Goal: Task Accomplishment & Management: Manage account settings

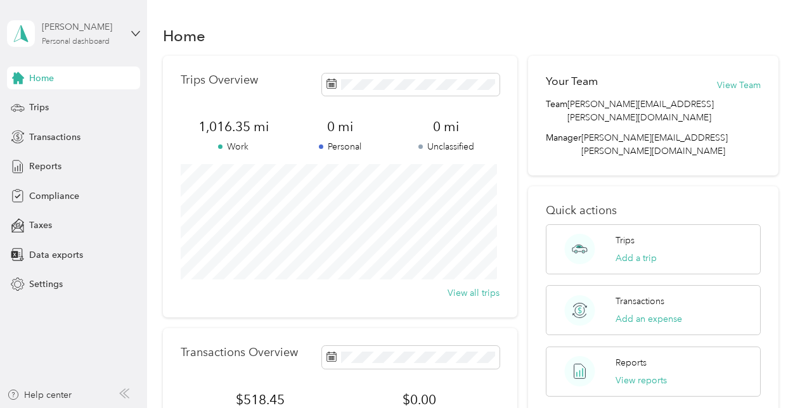
click at [92, 41] on div "Personal dashboard" at bounding box center [76, 42] width 68 height 8
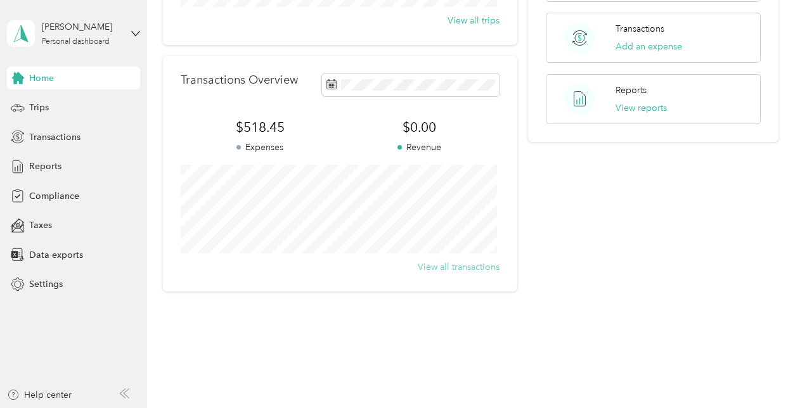
scroll to position [287, 0]
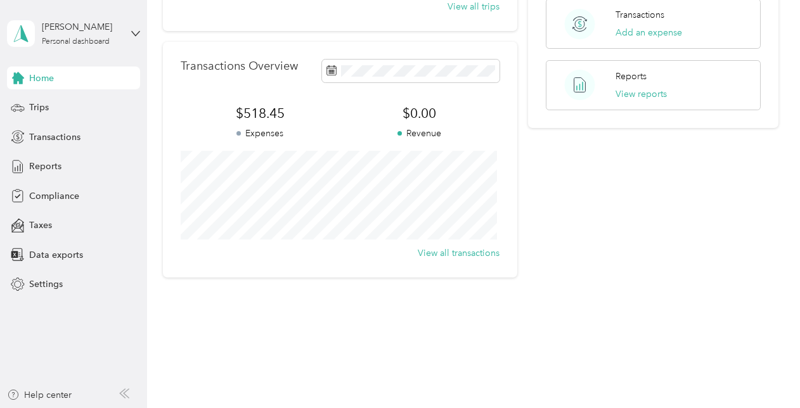
drag, startPoint x: 43, startPoint y: 78, endPoint x: 67, endPoint y: 85, distance: 25.1
click at [67, 85] on div "Home" at bounding box center [73, 78] width 133 height 23
click at [90, 38] on div "Personal dashboard" at bounding box center [76, 42] width 68 height 8
click at [419, 111] on span "$0.00" at bounding box center [420, 114] width 160 height 18
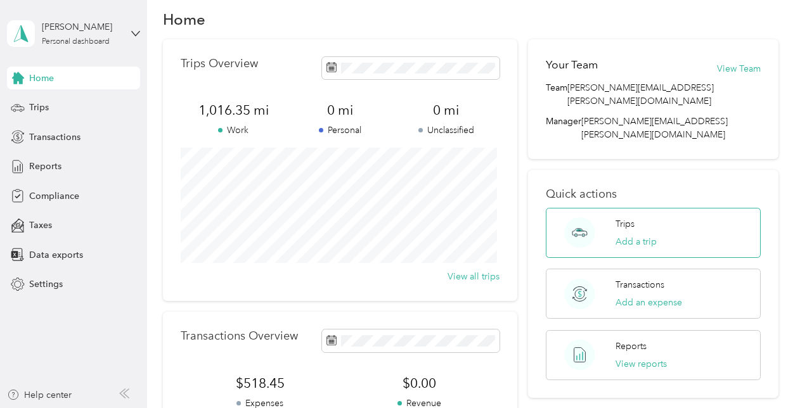
scroll to position [0, 0]
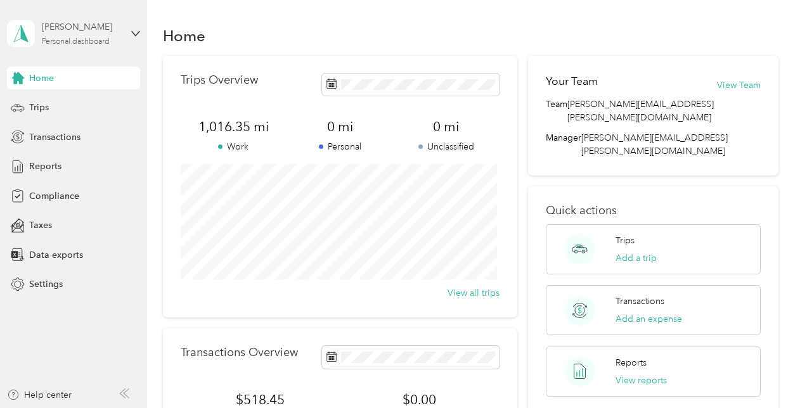
click at [84, 38] on div "Personal dashboard" at bounding box center [76, 42] width 68 height 8
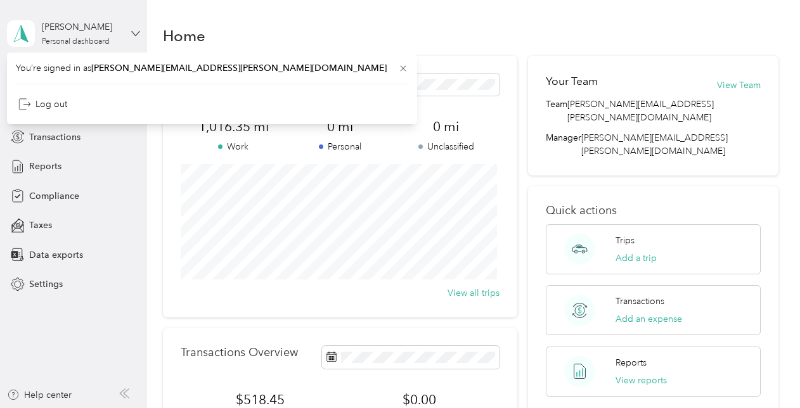
click at [138, 29] on icon at bounding box center [135, 33] width 9 height 9
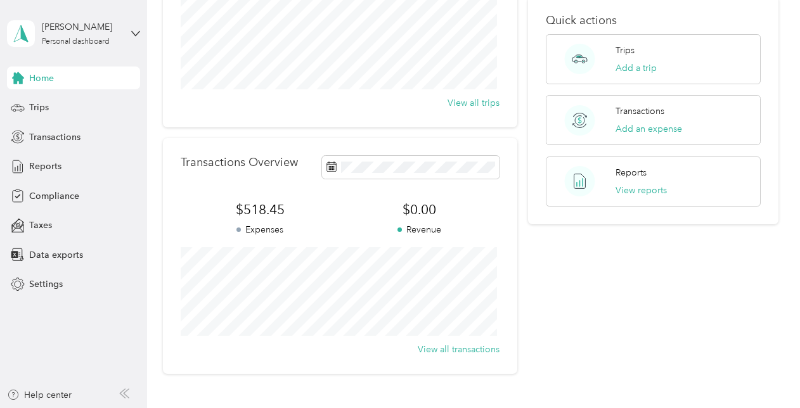
scroll to position [287, 0]
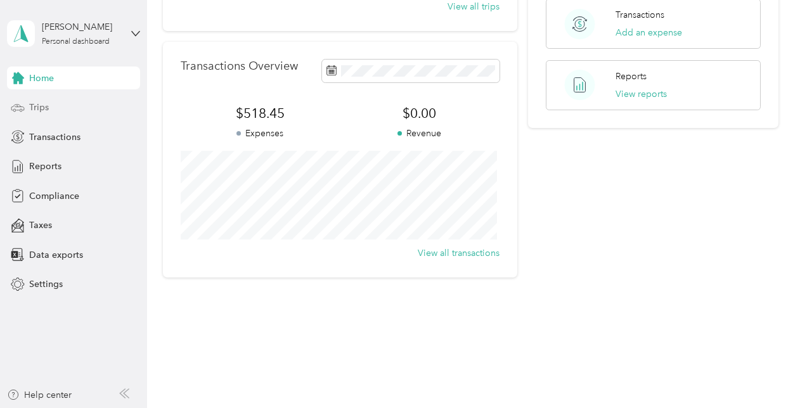
click at [39, 102] on span "Trips" at bounding box center [39, 107] width 20 height 13
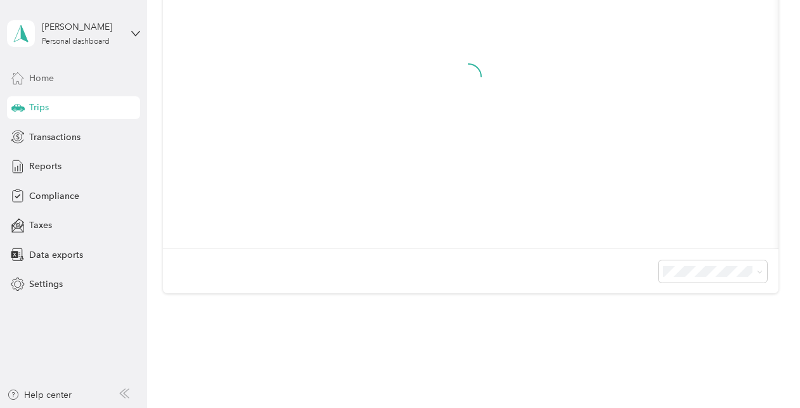
click at [56, 76] on div "Home" at bounding box center [73, 78] width 133 height 23
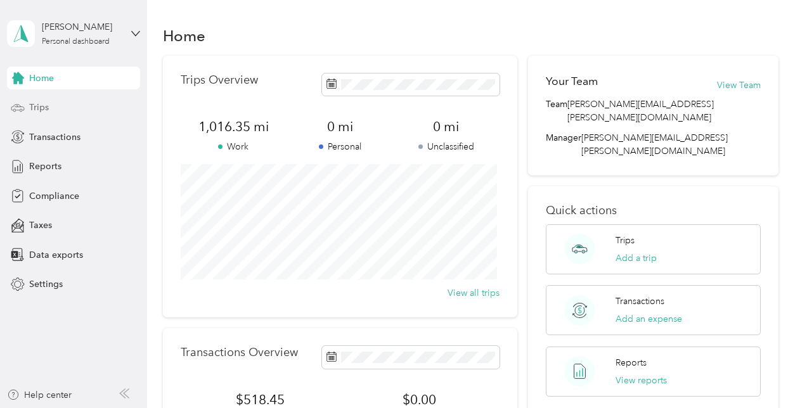
click at [46, 105] on span "Trips" at bounding box center [39, 107] width 20 height 13
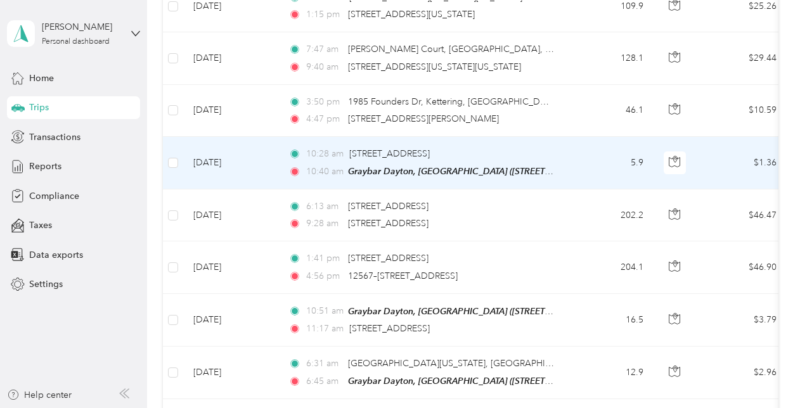
scroll to position [254, 0]
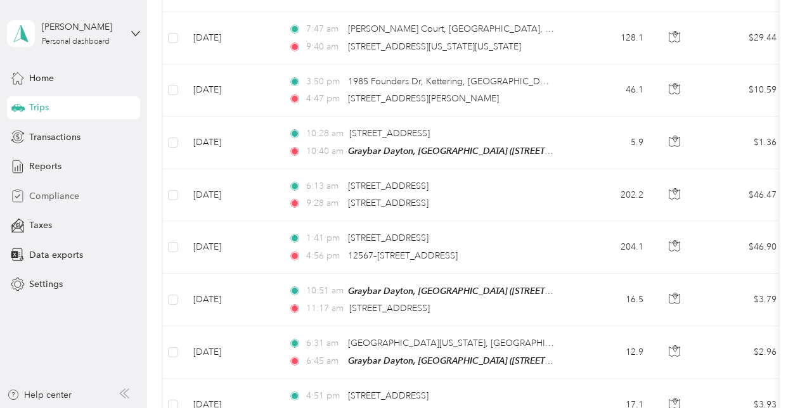
click at [52, 193] on span "Compliance" at bounding box center [54, 195] width 50 height 13
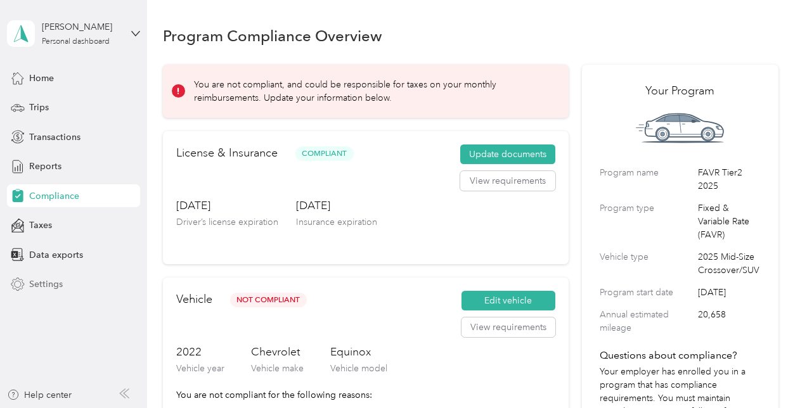
click at [44, 287] on span "Settings" at bounding box center [46, 284] width 34 height 13
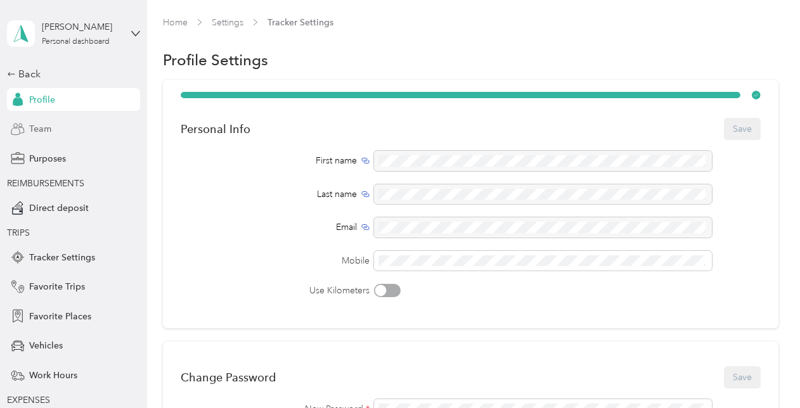
click at [43, 125] on span "Team" at bounding box center [40, 128] width 22 height 13
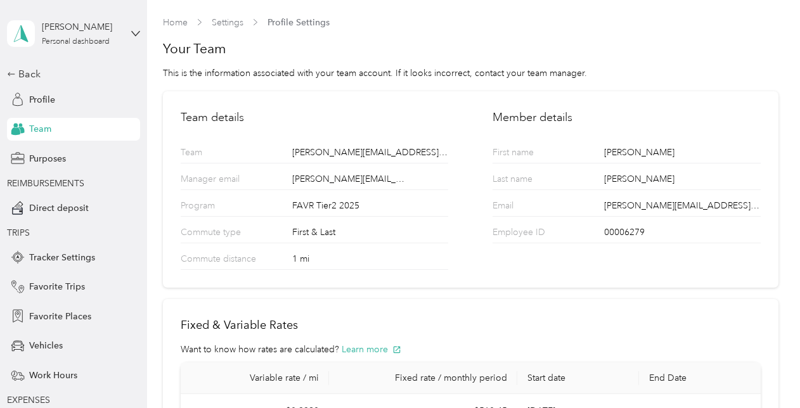
click at [344, 263] on div "1 mi" at bounding box center [370, 260] width 156 height 17
drag, startPoint x: 293, startPoint y: 250, endPoint x: 338, endPoint y: 269, distance: 48.6
click at [293, 251] on div "Commute distance 1 mi" at bounding box center [315, 256] width 268 height 27
click at [338, 269] on div "1 mi" at bounding box center [370, 260] width 156 height 17
drag, startPoint x: 425, startPoint y: 315, endPoint x: 365, endPoint y: 286, distance: 66.9
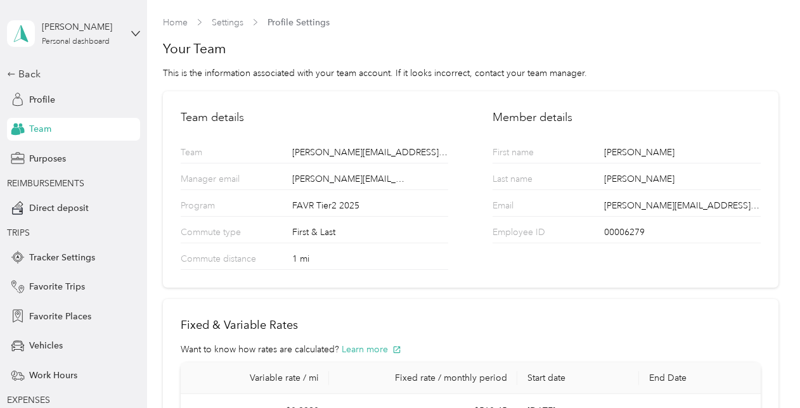
click at [421, 314] on div "Fixed & Variable Rates Want to know how rates are calculated? Learn more Variab…" at bounding box center [470, 373] width 615 height 148
click at [316, 266] on div "1 mi" at bounding box center [370, 260] width 156 height 17
click at [314, 258] on div "1 mi" at bounding box center [370, 260] width 156 height 17
click at [312, 262] on div "1 mi" at bounding box center [370, 260] width 156 height 17
click at [309, 264] on div "1 mi" at bounding box center [370, 260] width 156 height 17
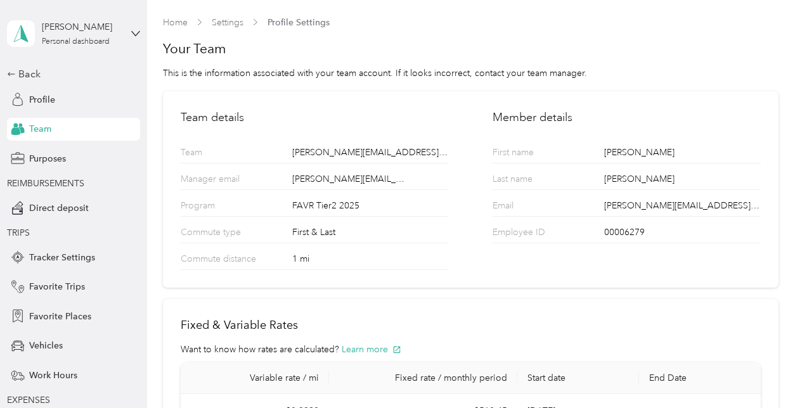
drag, startPoint x: 309, startPoint y: 264, endPoint x: 333, endPoint y: 248, distance: 28.0
click at [309, 263] on div "1 mi" at bounding box center [370, 260] width 156 height 17
click at [337, 251] on div "Commute distance 1 mi" at bounding box center [315, 256] width 268 height 27
drag, startPoint x: 340, startPoint y: 250, endPoint x: 326, endPoint y: 246, distance: 14.0
click at [337, 250] on div "Commute distance 1 mi" at bounding box center [315, 256] width 268 height 27
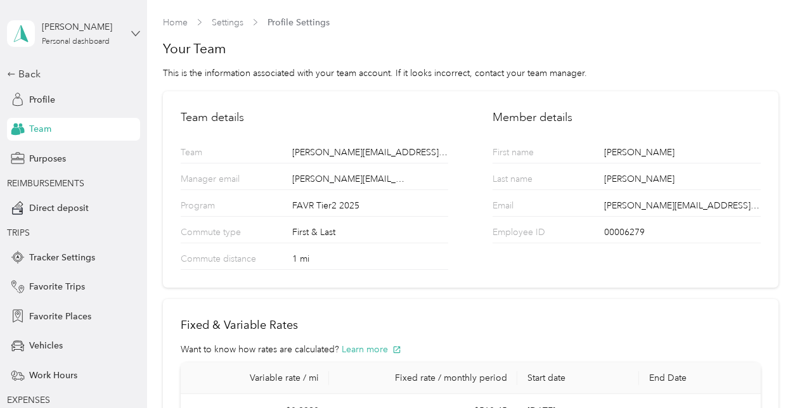
click at [131, 34] on icon at bounding box center [135, 33] width 9 height 9
click at [419, 16] on div "Home Settings Profile Settings" at bounding box center [470, 22] width 615 height 13
click at [404, 363] on th "Fixed rate / monthly period" at bounding box center [423, 379] width 189 height 32
click at [270, 238] on p "Commute type" at bounding box center [230, 234] width 98 height 17
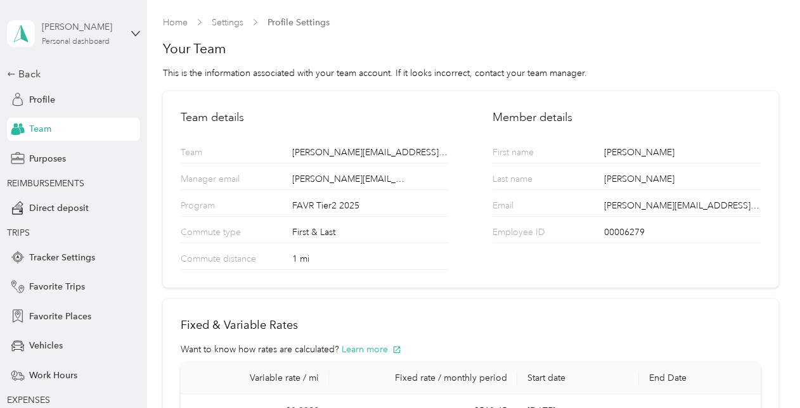
click at [78, 40] on div "Personal dashboard" at bounding box center [76, 42] width 68 height 8
click at [387, 32] on section "Home Settings Profile Settings Your Team This is the information associated wit…" at bounding box center [470, 232] width 615 height 432
click at [41, 98] on span "Profile" at bounding box center [42, 99] width 26 height 13
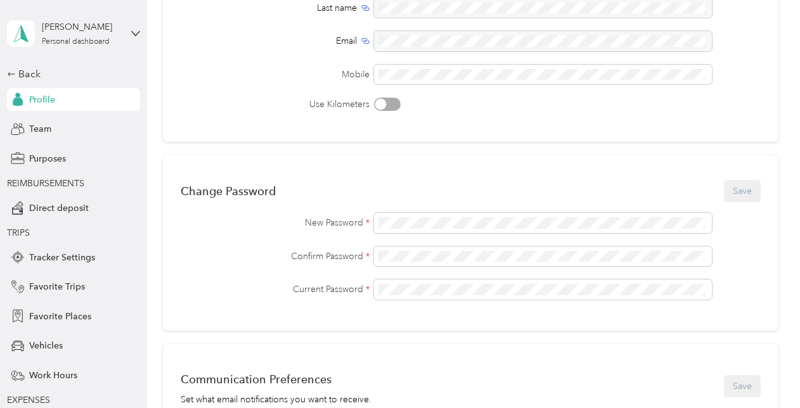
scroll to position [190, 0]
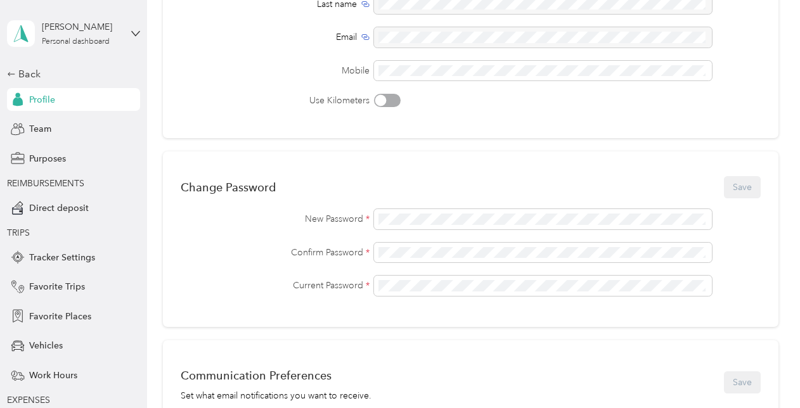
click at [43, 98] on span "Profile" at bounding box center [42, 99] width 26 height 13
click at [48, 98] on span "Profile" at bounding box center [42, 99] width 26 height 13
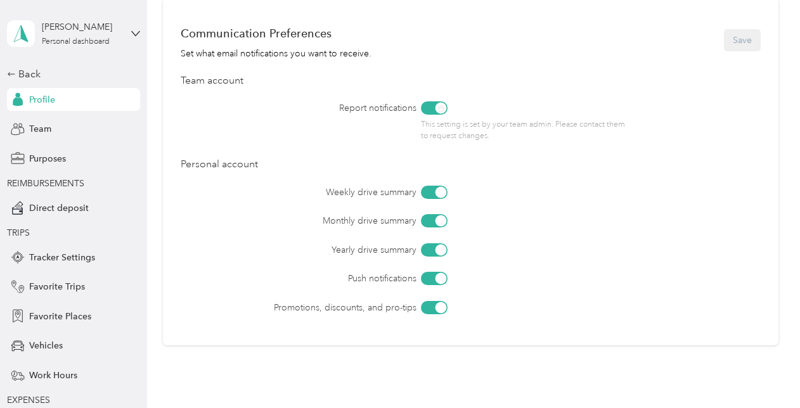
scroll to position [507, 0]
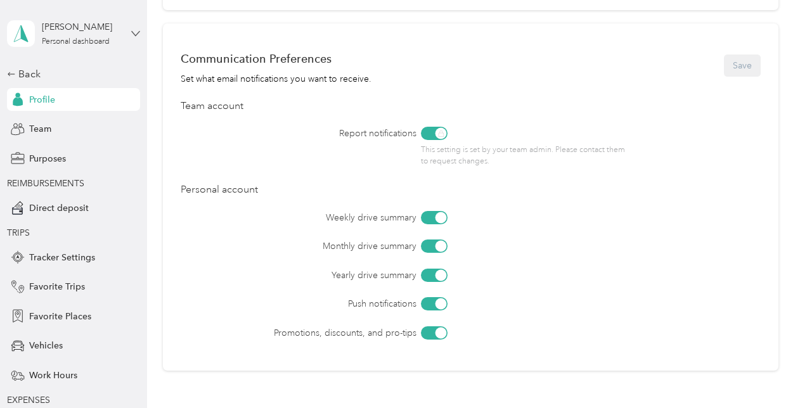
click at [132, 32] on icon at bounding box center [136, 33] width 8 height 4
click at [102, 165] on div "Purposes" at bounding box center [73, 158] width 133 height 23
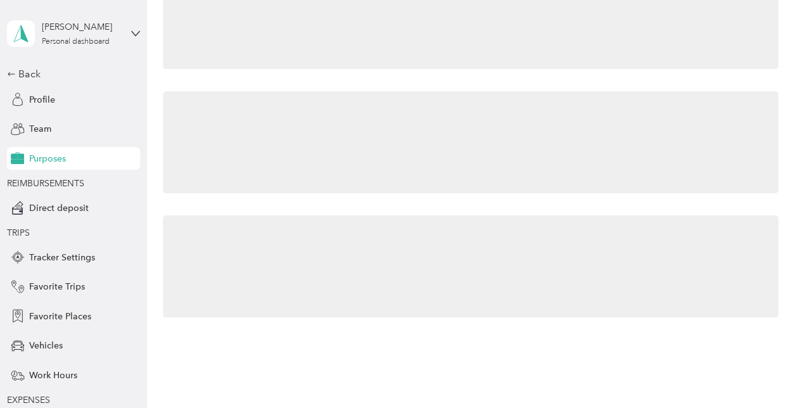
scroll to position [91, 0]
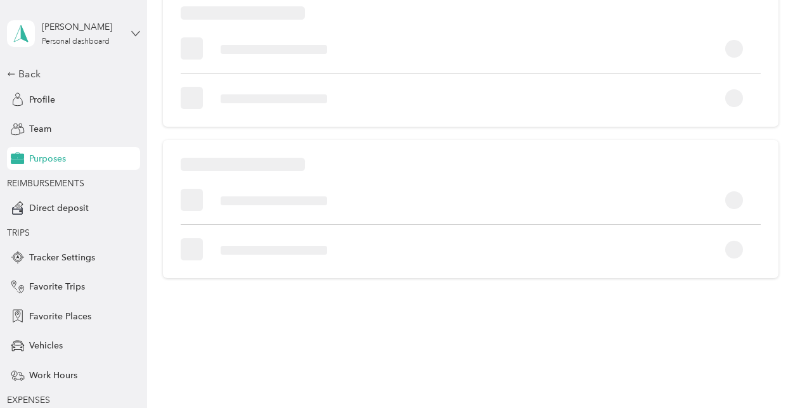
click at [131, 31] on icon at bounding box center [135, 33] width 9 height 9
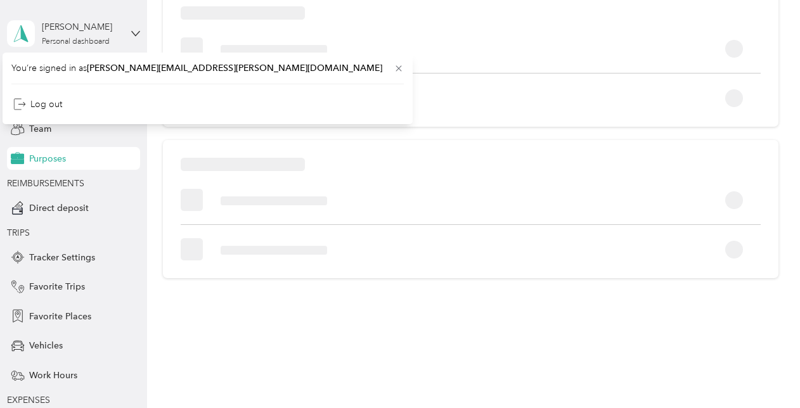
scroll to position [101, 0]
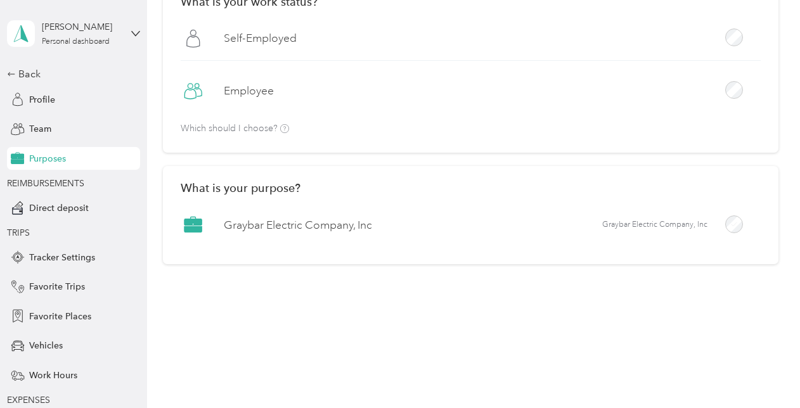
click at [159, 66] on span "debbie.eckley@graybar.com" at bounding box center [234, 60] width 295 height 11
click at [30, 99] on span "Profile" at bounding box center [42, 99] width 26 height 13
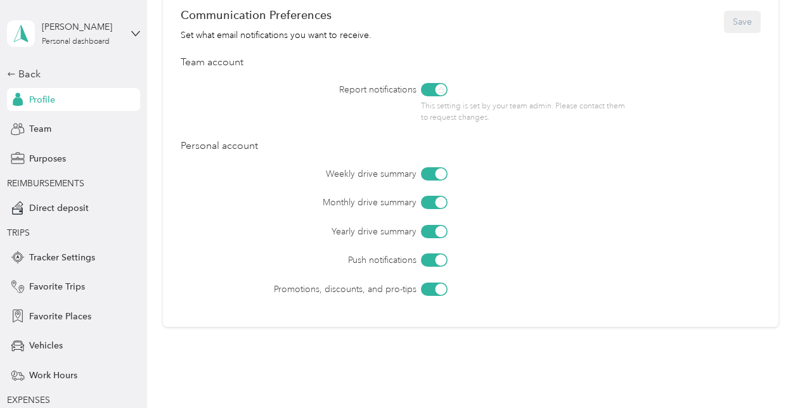
scroll to position [613, 0]
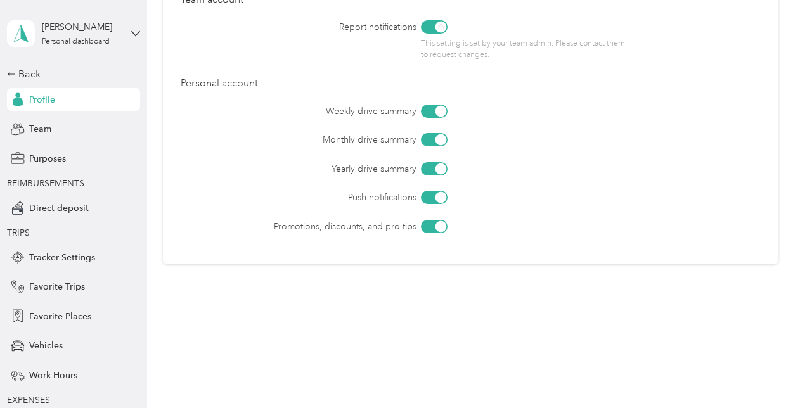
drag, startPoint x: 565, startPoint y: 366, endPoint x: 574, endPoint y: 303, distance: 64.0
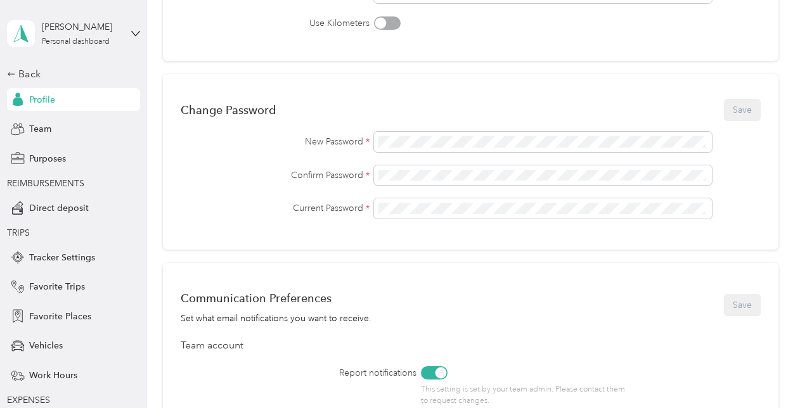
scroll to position [288, 0]
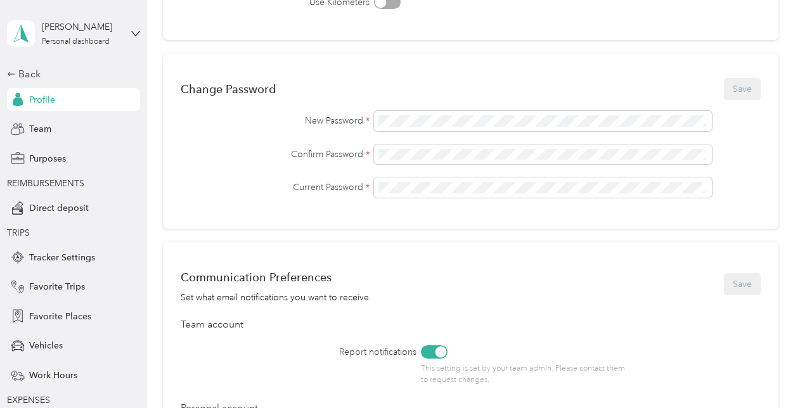
click at [408, 290] on div "Communication Preferences Set what email notifications you want to receive. Save" at bounding box center [471, 284] width 580 height 40
click at [454, 286] on div "Communication Preferences Set what email notifications you want to receive. Save" at bounding box center [471, 284] width 580 height 40
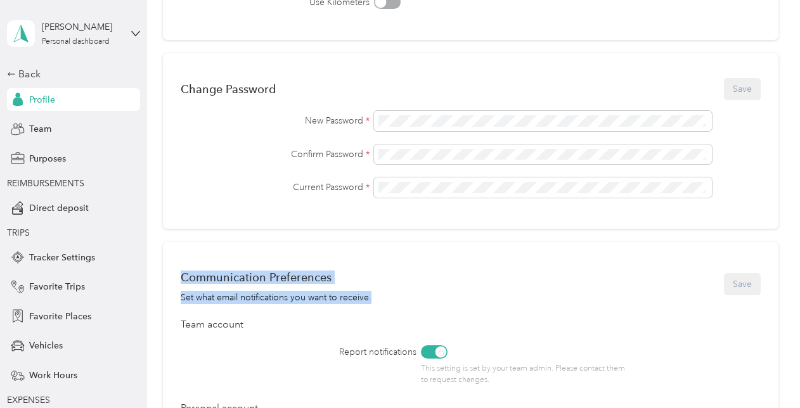
drag, startPoint x: 430, startPoint y: 286, endPoint x: 426, endPoint y: 172, distance: 113.5
click at [426, 172] on div "Personal Info Save First name Last name Email Mobile Use Kilometers Change Pass…" at bounding box center [470, 196] width 615 height 811
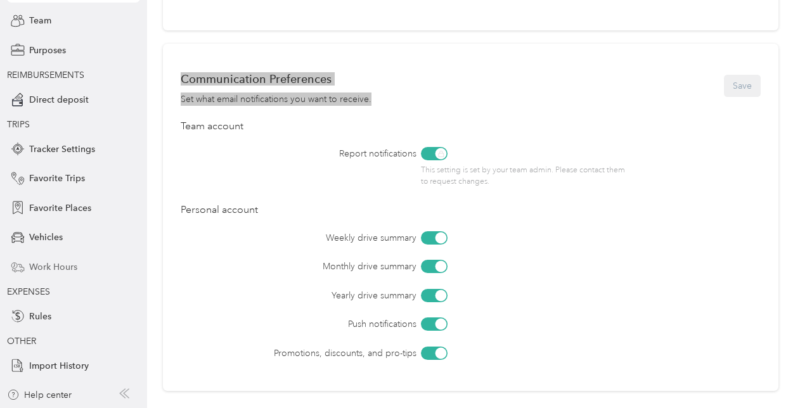
scroll to position [45, 0]
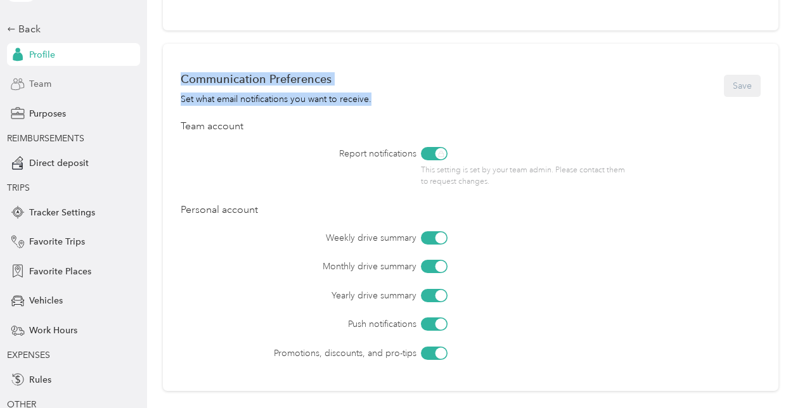
click at [37, 83] on span "Team" at bounding box center [40, 83] width 22 height 13
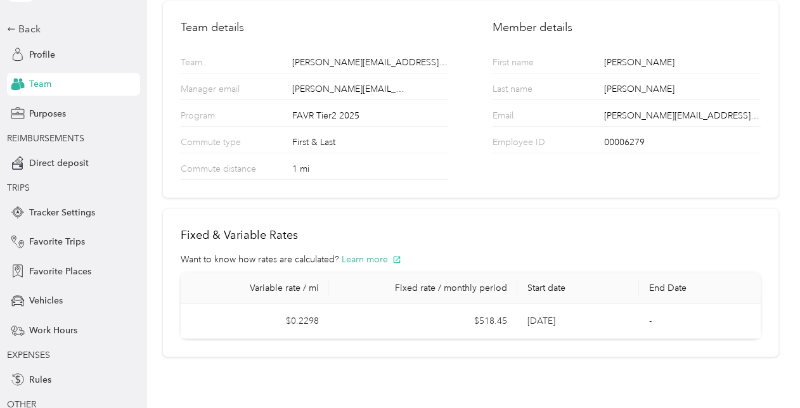
scroll to position [63, 0]
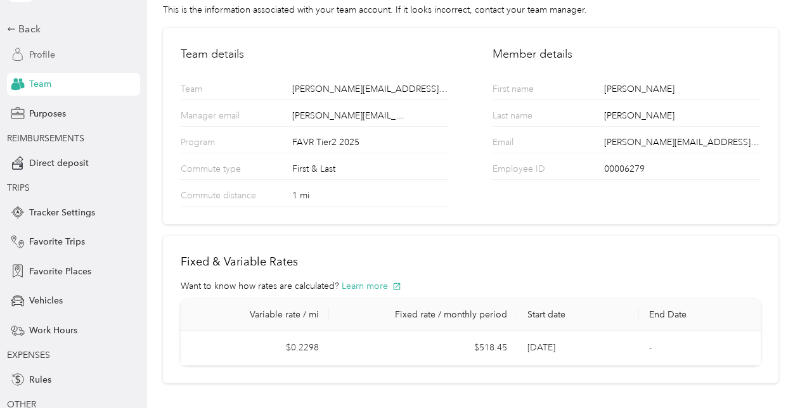
click at [30, 54] on span "Profile" at bounding box center [42, 54] width 26 height 13
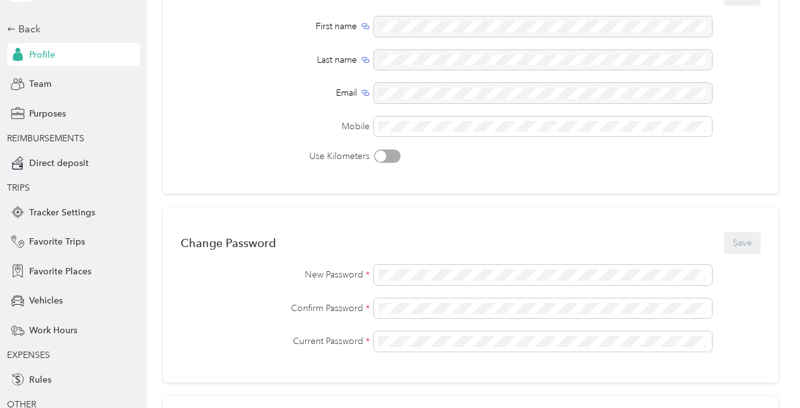
scroll to position [106, 0]
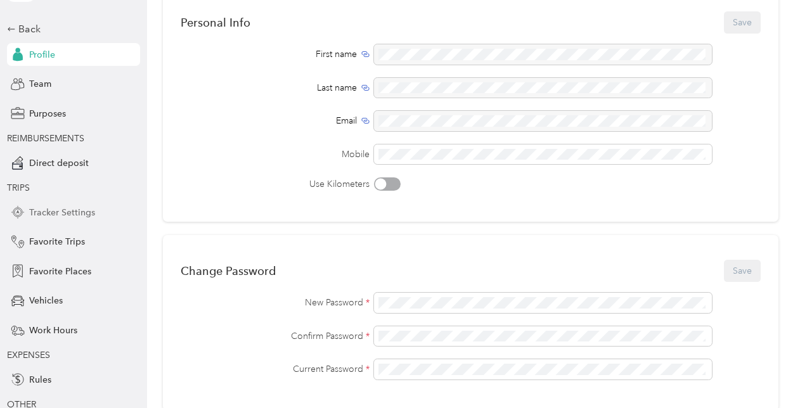
click at [52, 210] on span "Tracker Settings" at bounding box center [62, 212] width 66 height 13
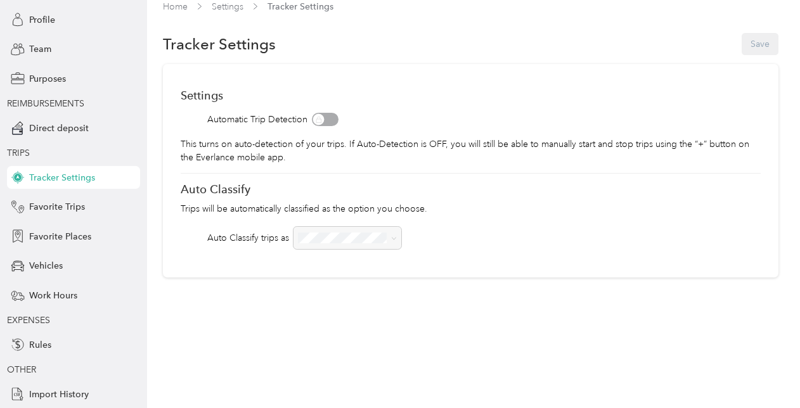
scroll to position [108, 0]
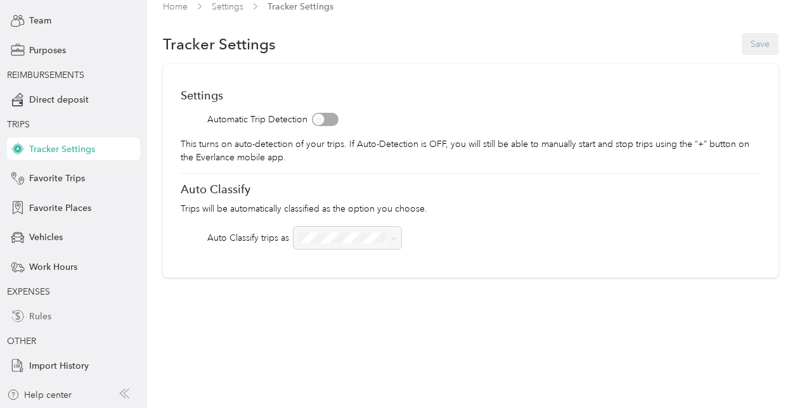
click at [39, 317] on span "Rules" at bounding box center [40, 316] width 22 height 13
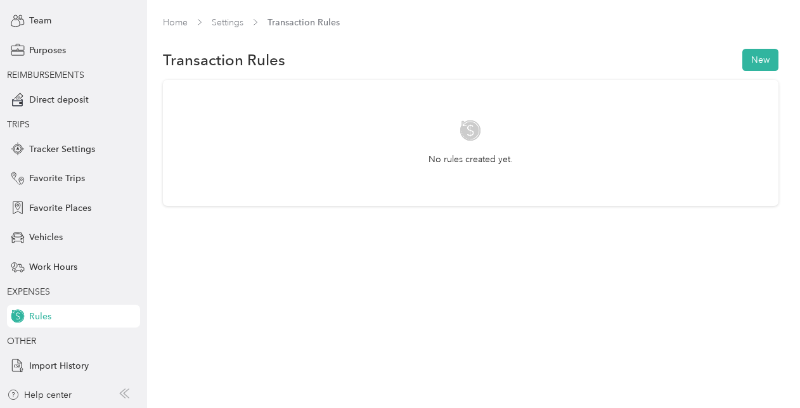
scroll to position [45, 0]
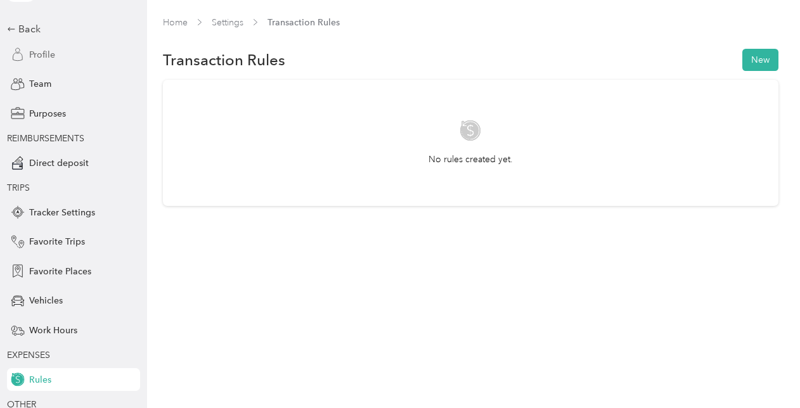
click at [35, 49] on span "Profile" at bounding box center [42, 54] width 26 height 13
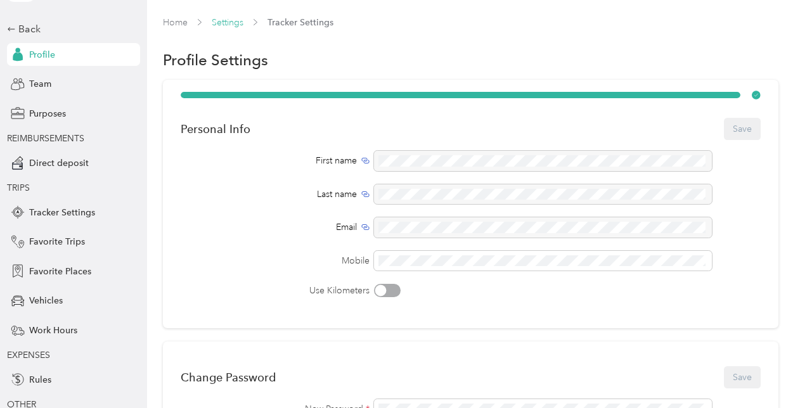
click at [231, 23] on link "Settings" at bounding box center [228, 22] width 32 height 11
click at [226, 24] on link "Settings" at bounding box center [228, 22] width 32 height 11
click at [72, 215] on span "Tracker Settings" at bounding box center [62, 212] width 66 height 13
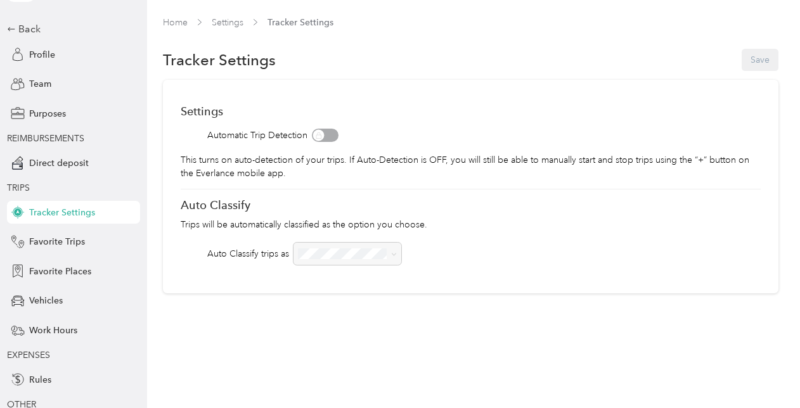
click at [326, 130] on span at bounding box center [325, 135] width 27 height 13
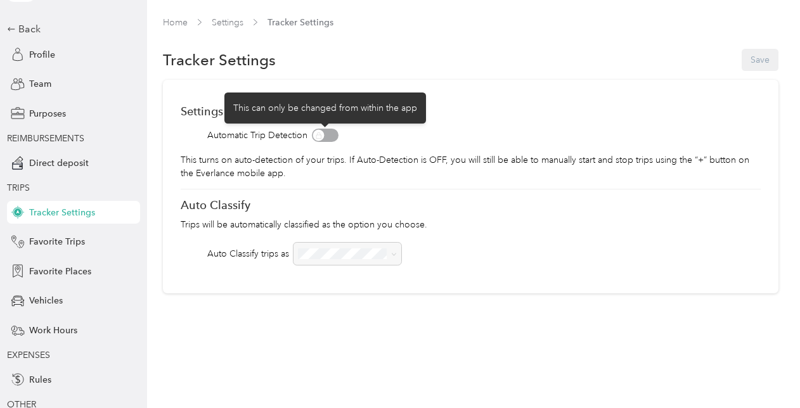
click at [319, 137] on span at bounding box center [325, 135] width 27 height 13
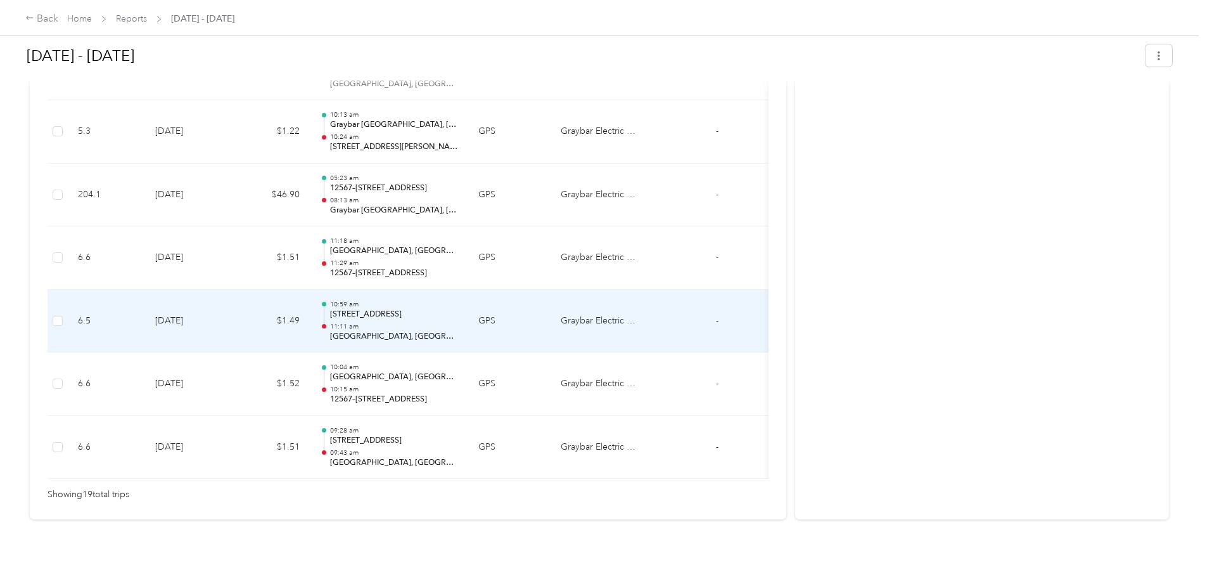
scroll to position [1188, 0]
